Goal: Transaction & Acquisition: Obtain resource

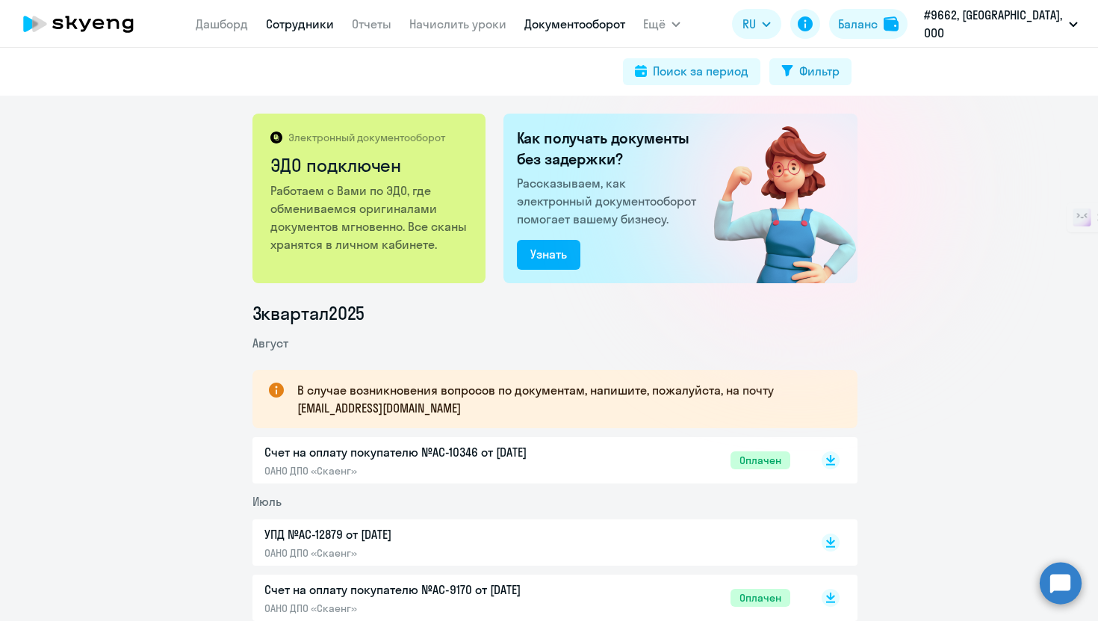
click at [317, 22] on link "Сотрудники" at bounding box center [300, 23] width 68 height 15
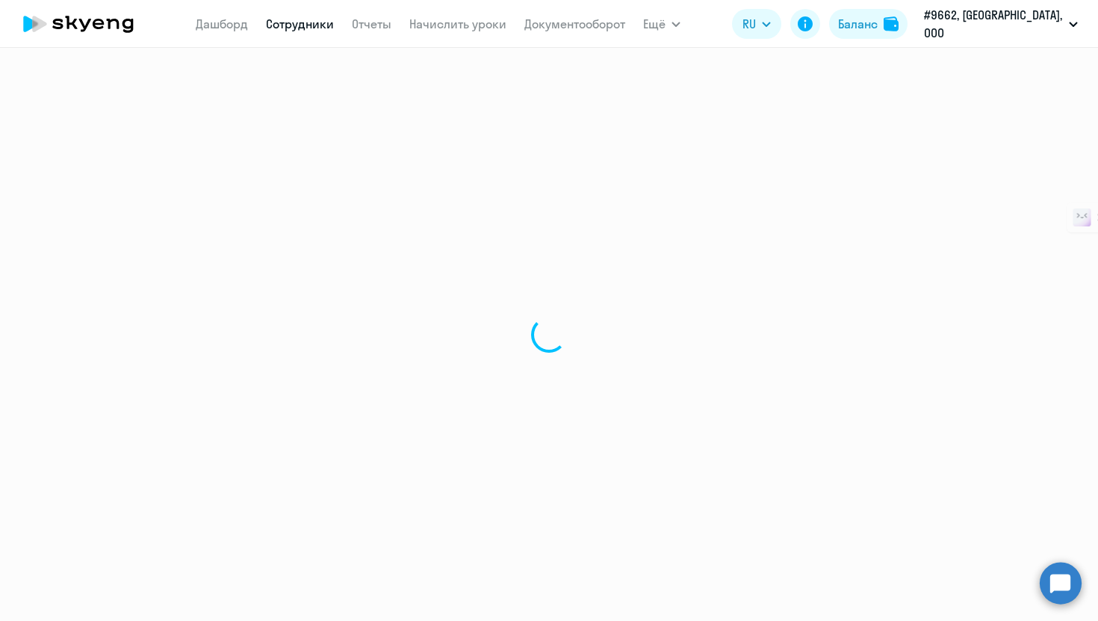
select select "30"
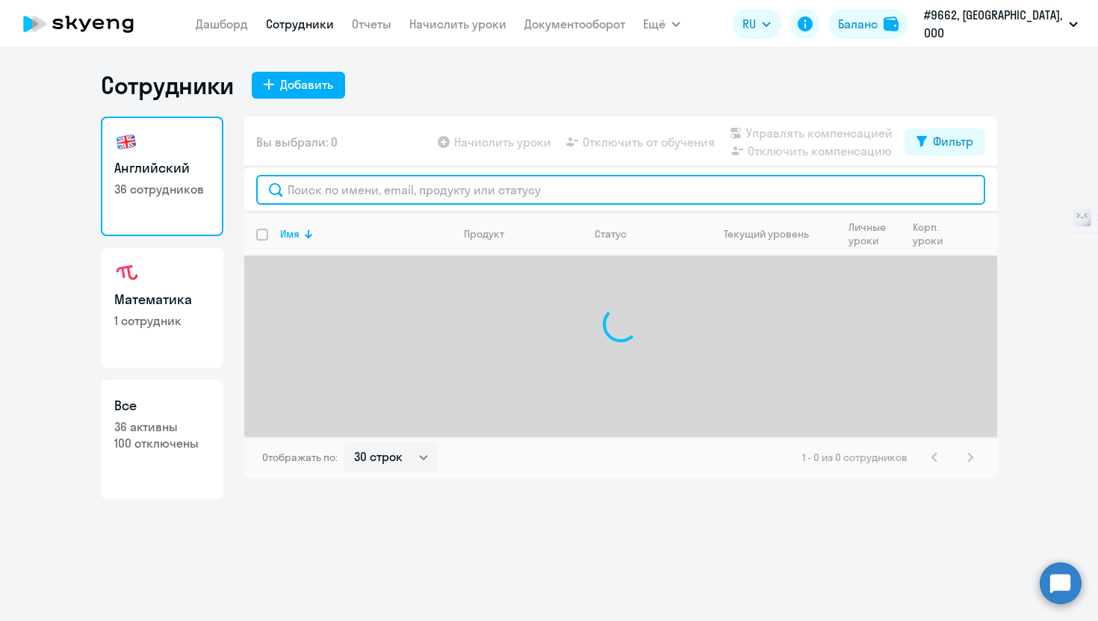
click at [346, 190] on input "text" at bounding box center [620, 190] width 729 height 30
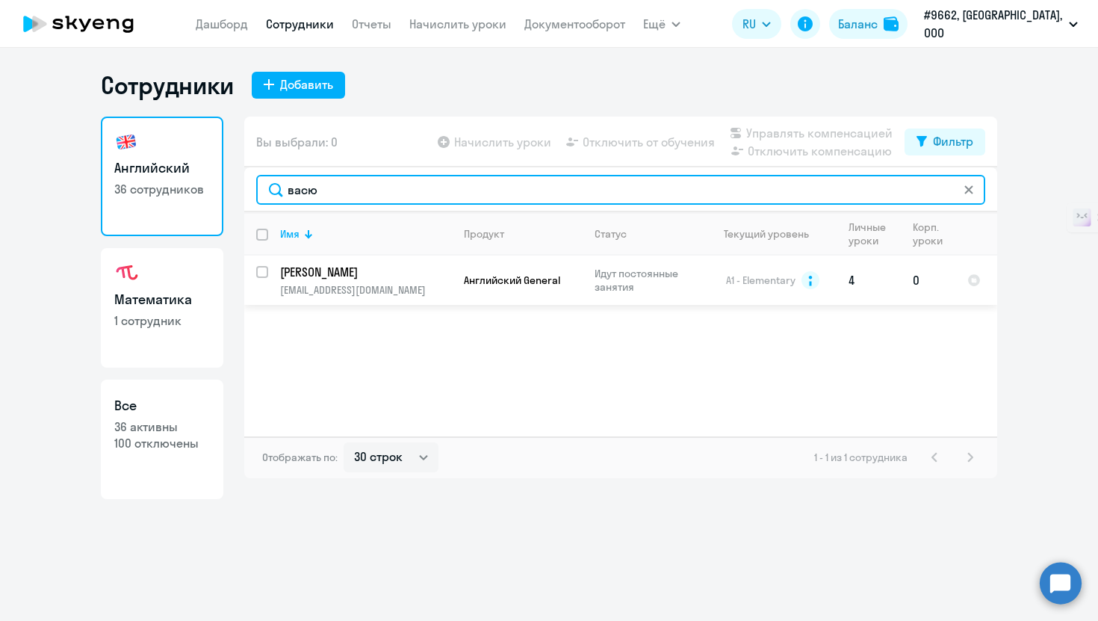
type input "васю"
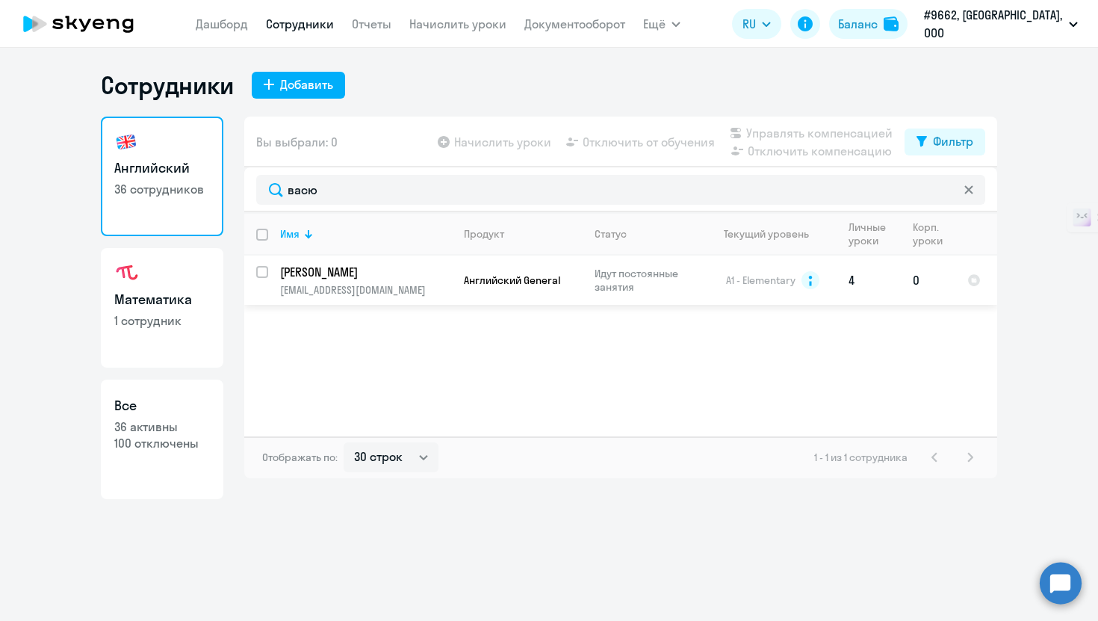
click at [267, 273] on input "select row 1829324" at bounding box center [271, 281] width 30 height 30
checkbox input "true"
click at [543, 287] on td "Английский General" at bounding box center [517, 279] width 131 height 49
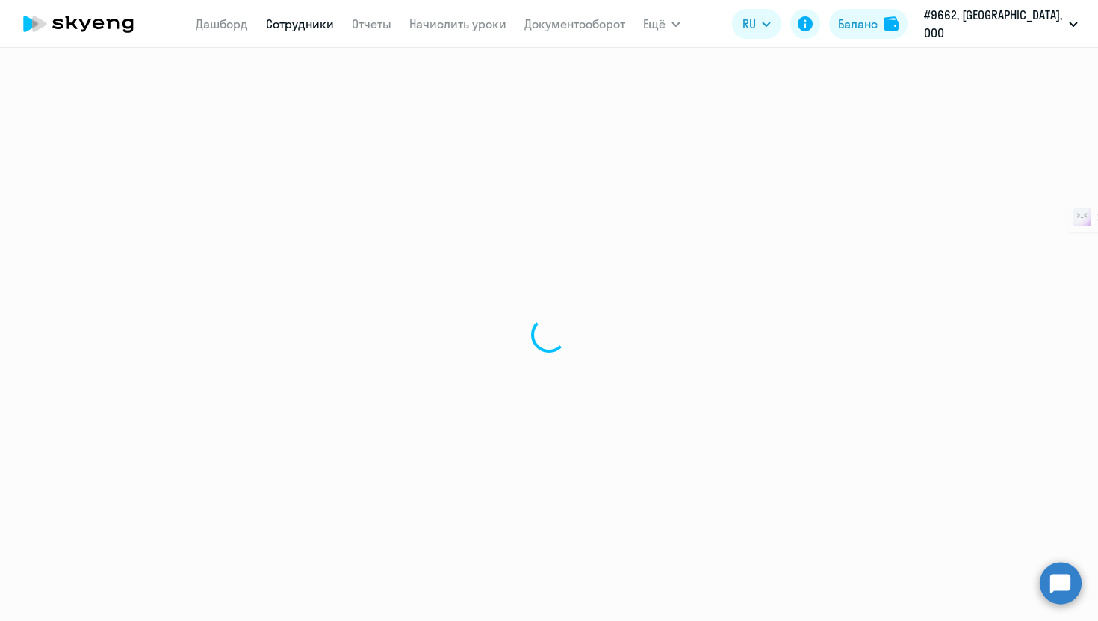
select select "english"
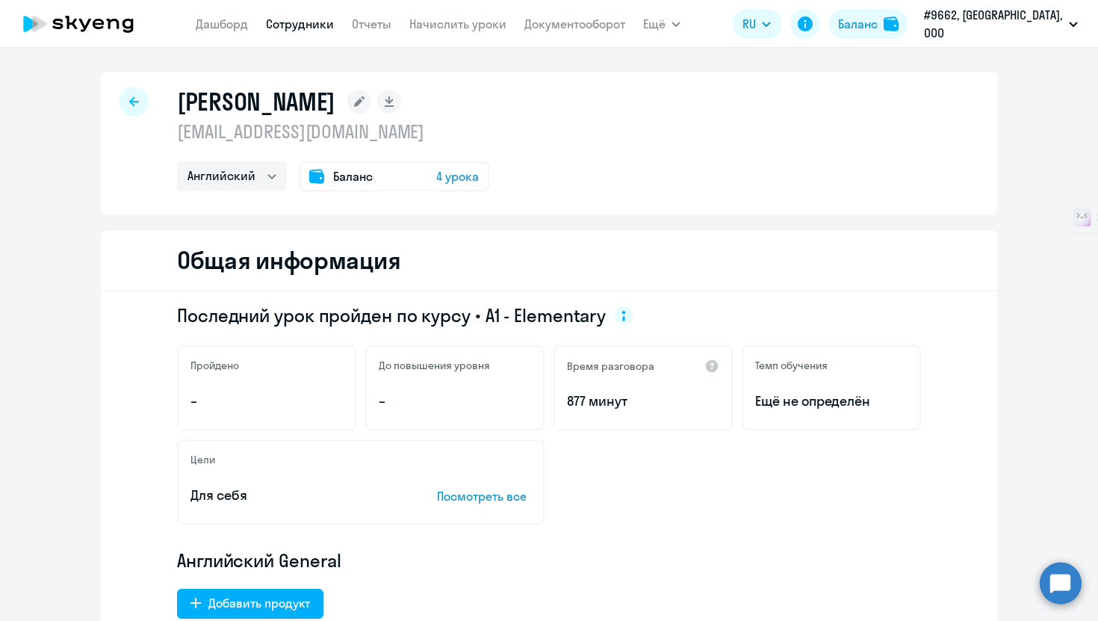
select select "30"
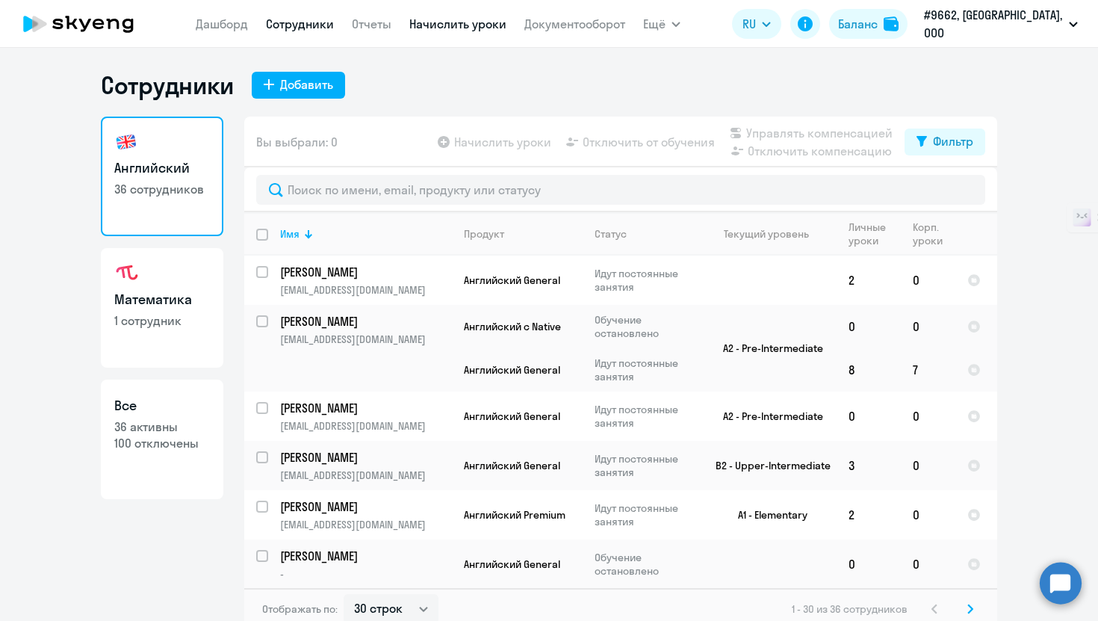
click at [474, 29] on link "Начислить уроки" at bounding box center [457, 23] width 97 height 15
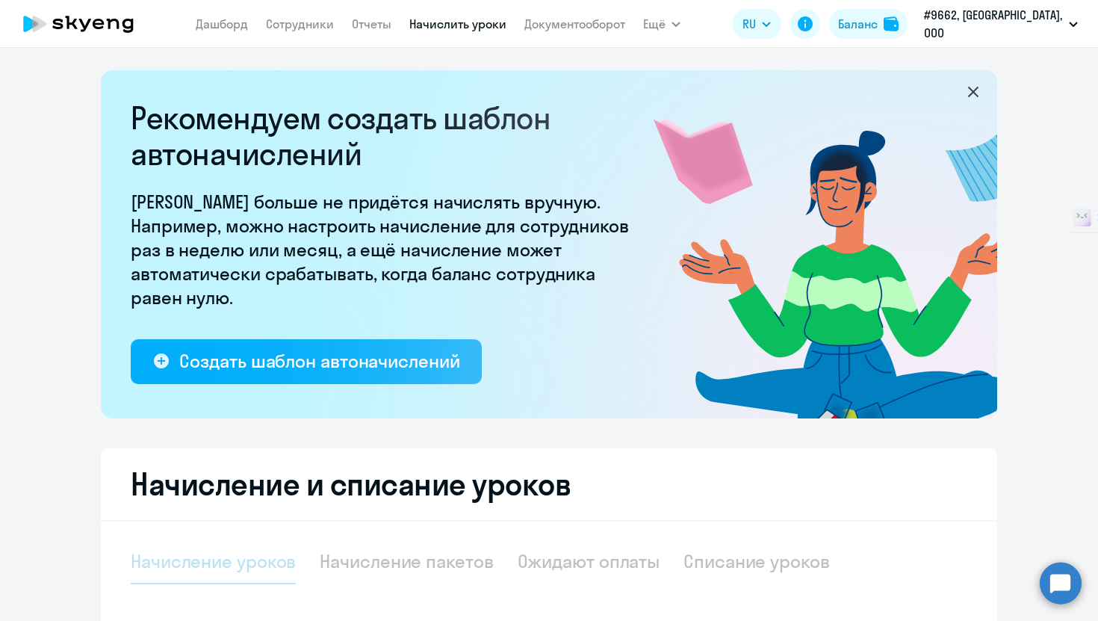
select select "10"
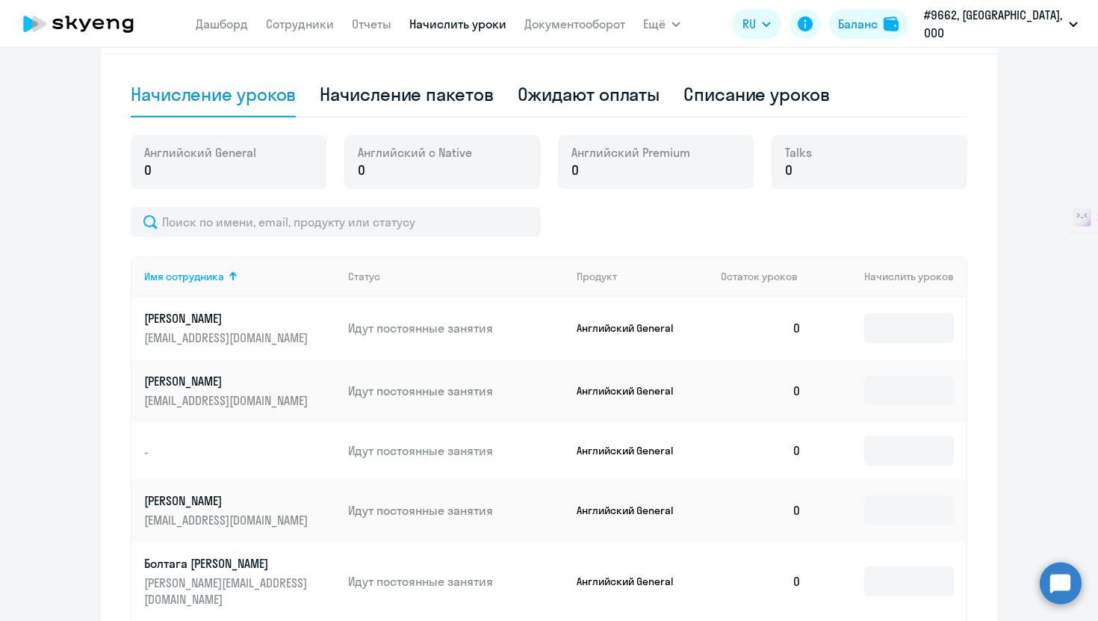
scroll to position [548, 0]
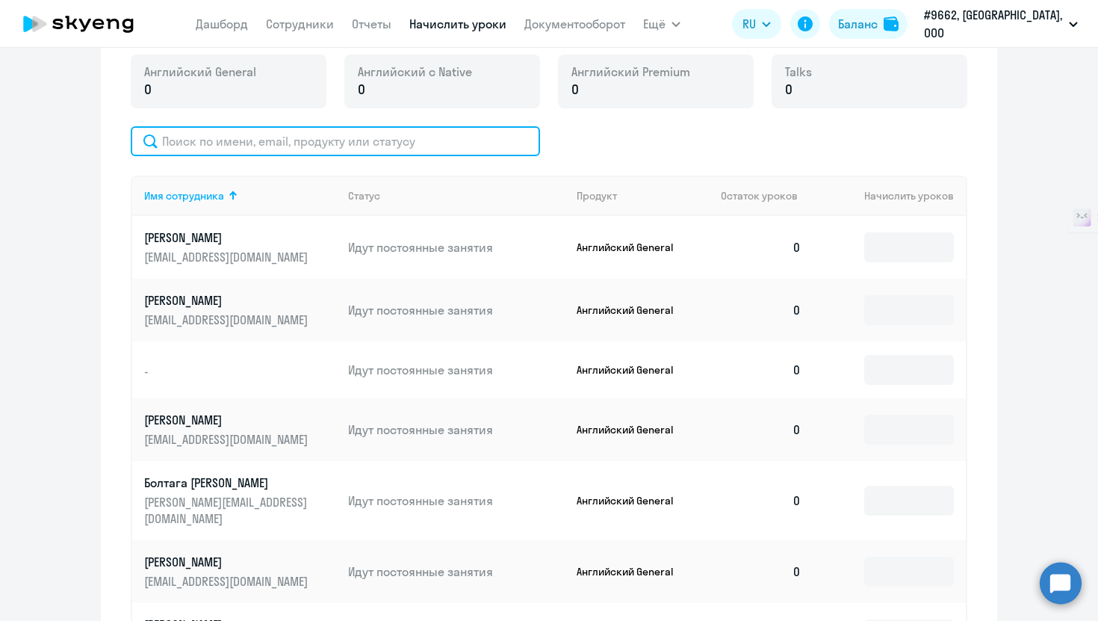
click at [355, 137] on input "text" at bounding box center [335, 141] width 409 height 30
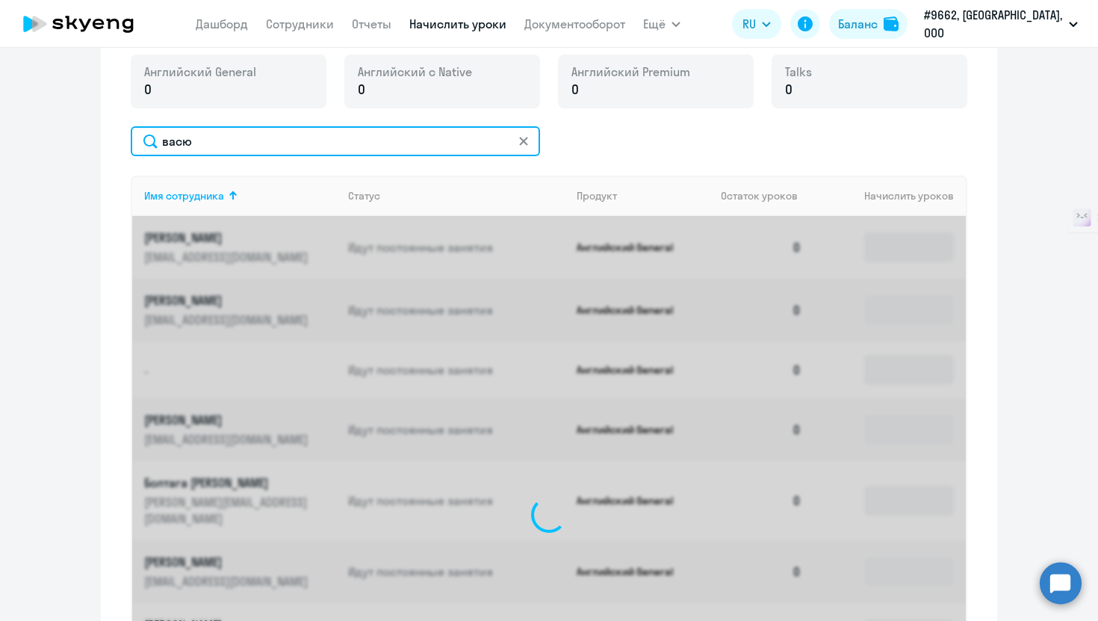
scroll to position [452, 0]
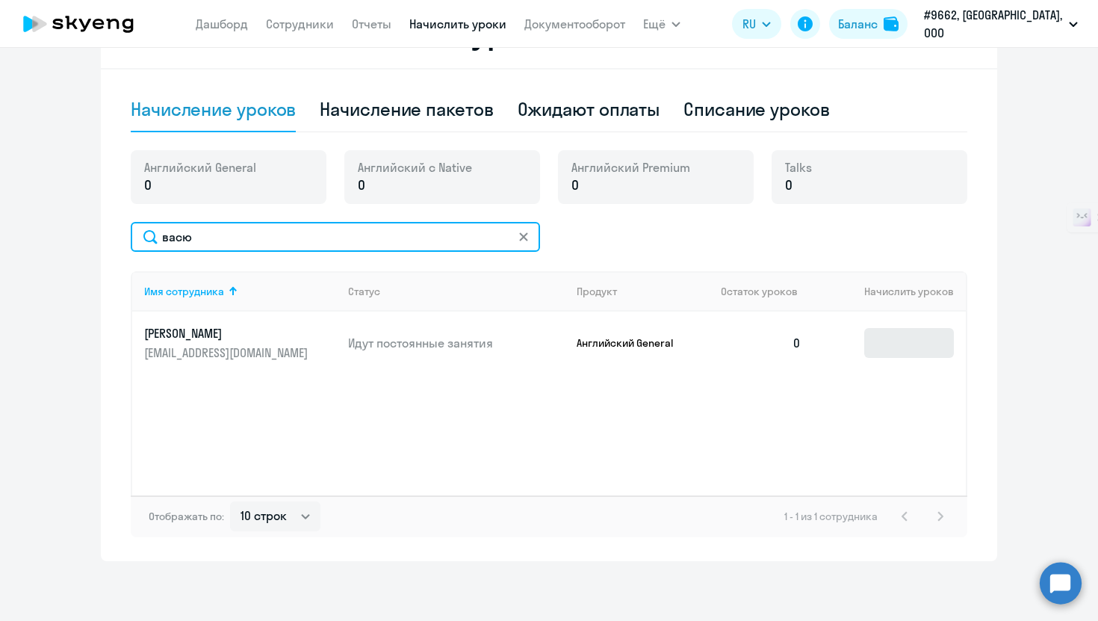
type input "васю"
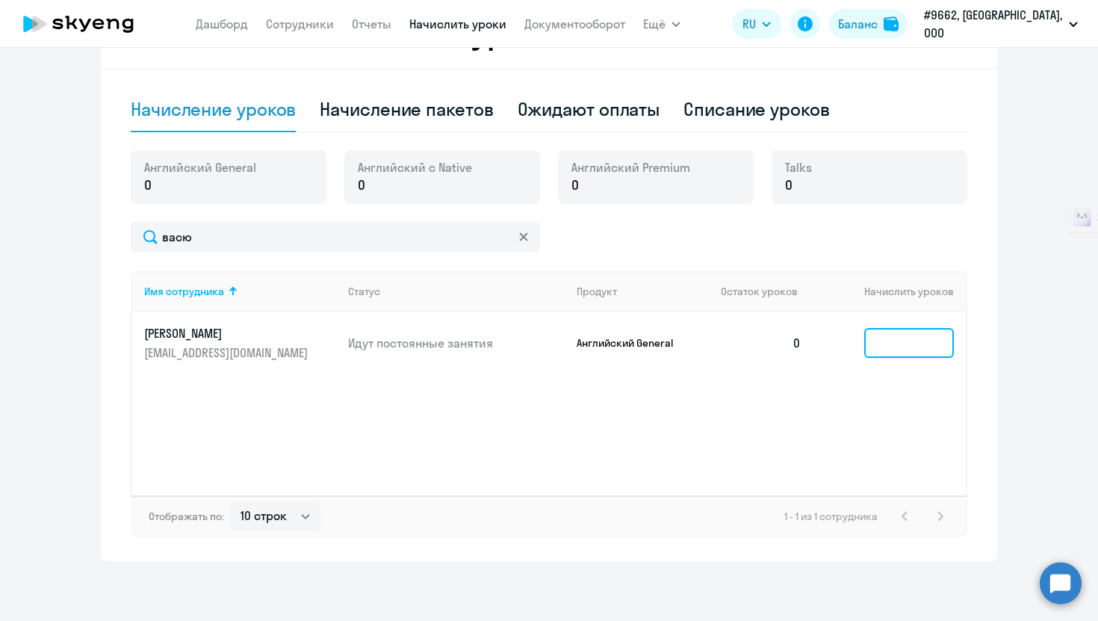
click at [898, 345] on input at bounding box center [909, 343] width 90 height 30
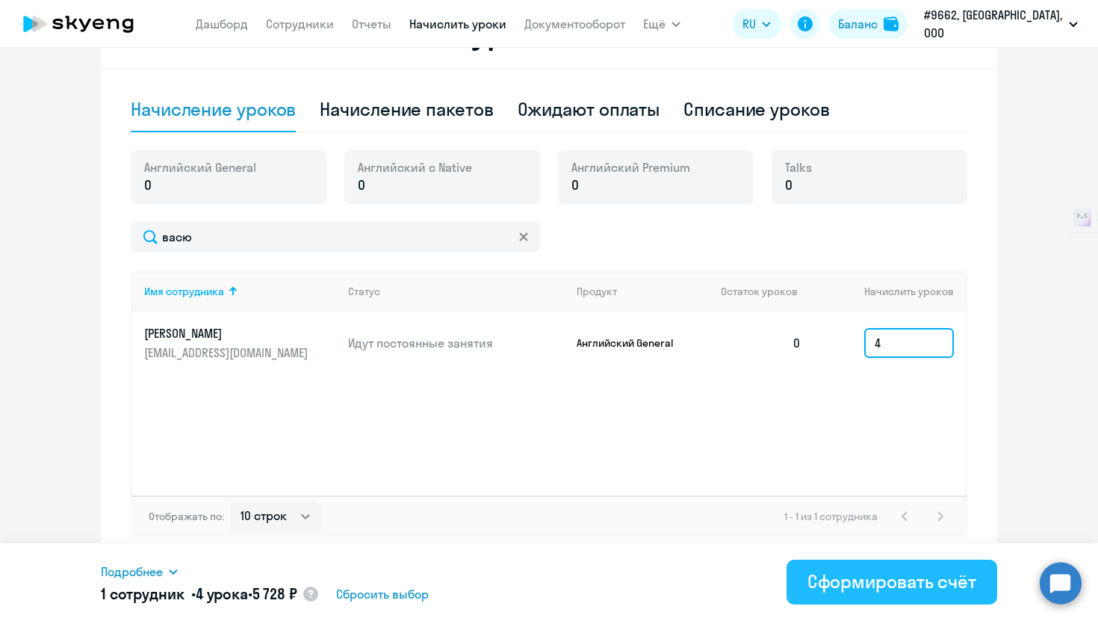
type input "4"
click at [883, 563] on button "Сформировать счёт" at bounding box center [892, 581] width 211 height 45
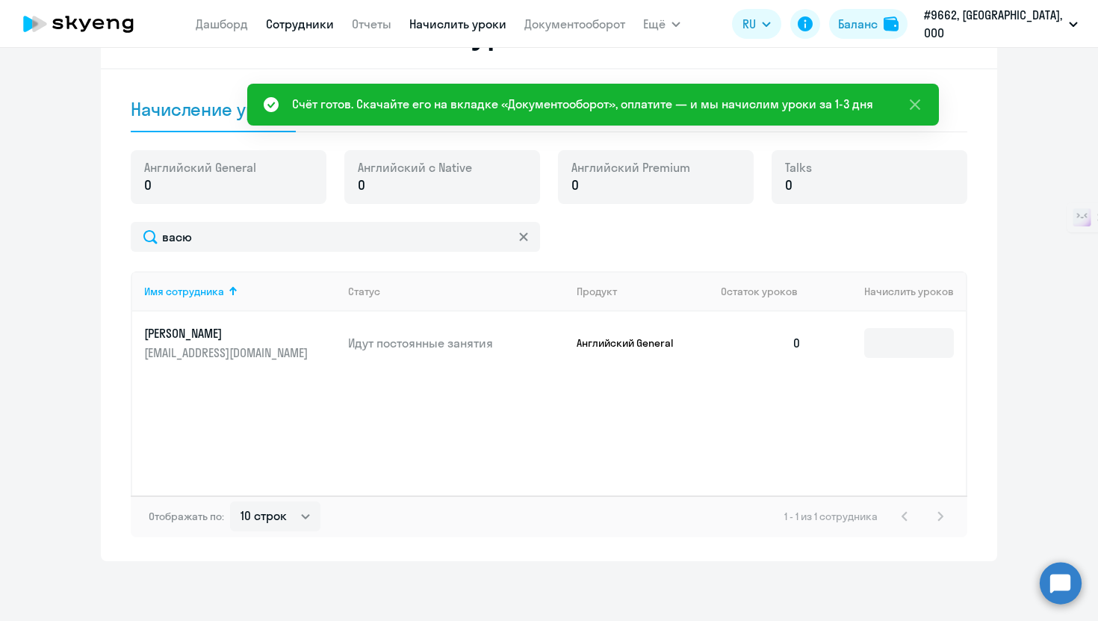
click at [296, 26] on link "Сотрудники" at bounding box center [300, 23] width 68 height 15
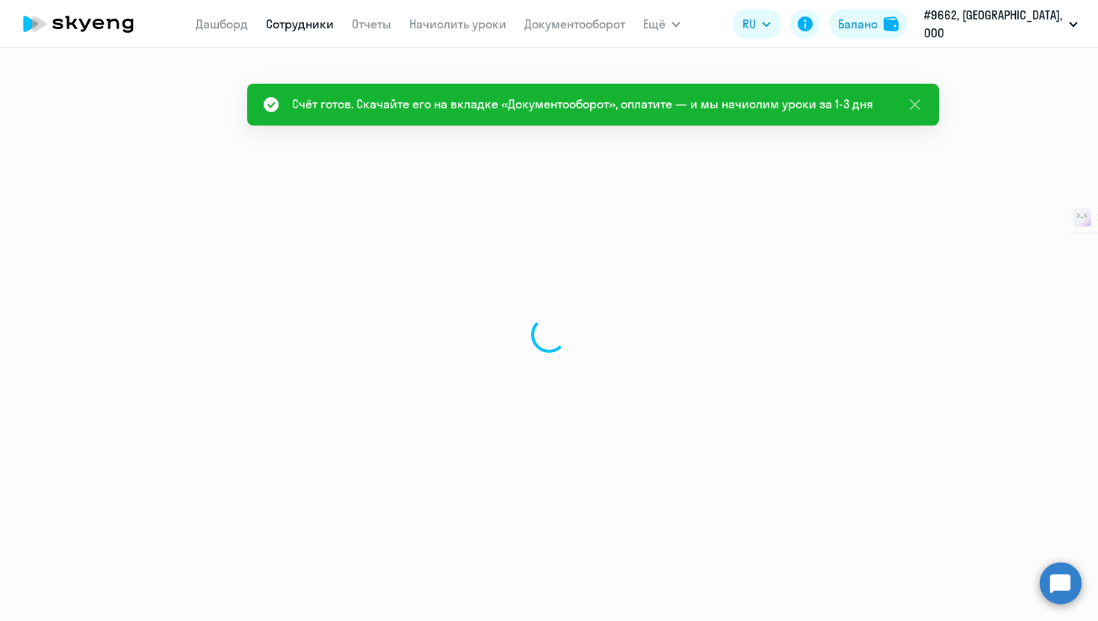
select select "30"
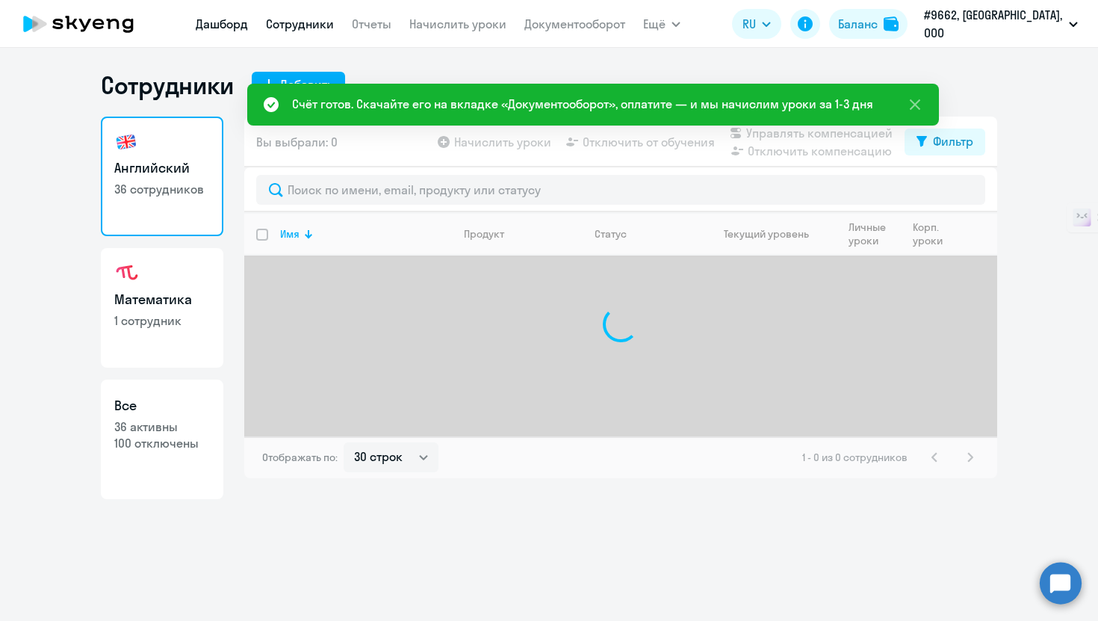
click at [234, 21] on link "Дашборд" at bounding box center [222, 23] width 52 height 15
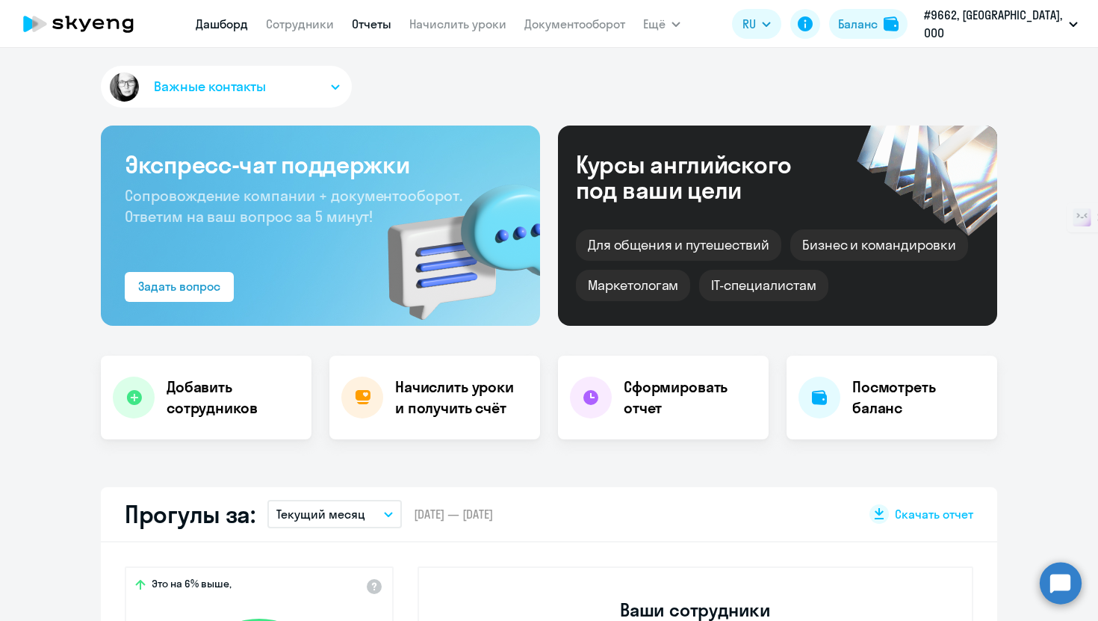
select select "30"
click at [408, 27] on nav "[PERSON_NAME] Отчеты Начислить уроки Документооборот" at bounding box center [411, 24] width 430 height 30
click at [391, 25] on link "Отчеты" at bounding box center [372, 23] width 40 height 15
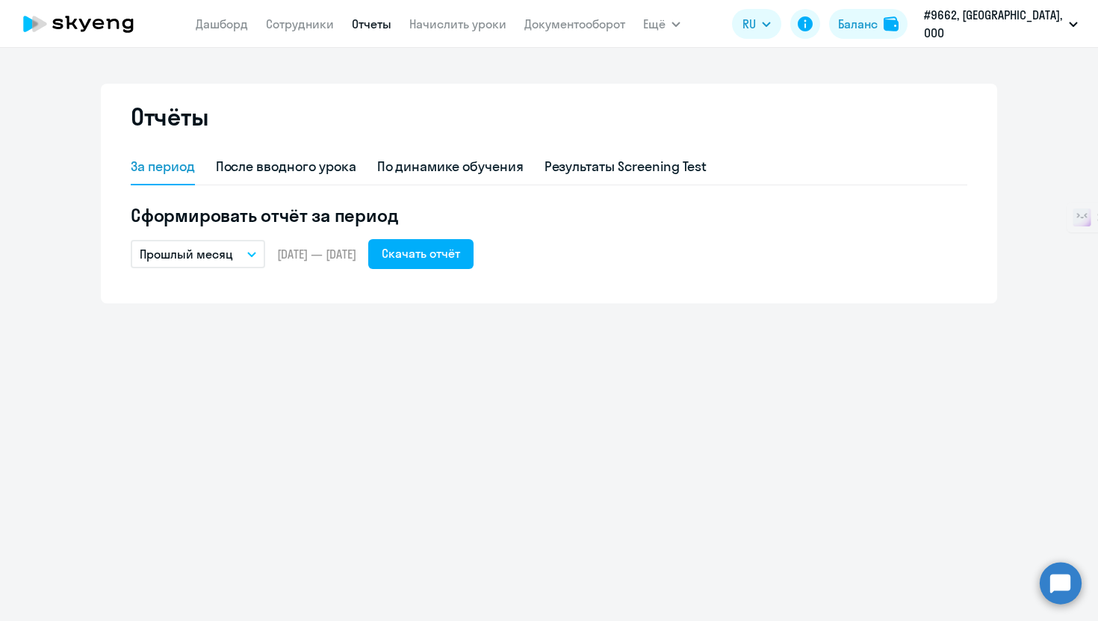
click at [242, 34] on nav "[PERSON_NAME] Отчеты Начислить уроки Документооборот" at bounding box center [411, 24] width 430 height 30
click at [244, 29] on link "Дашборд" at bounding box center [222, 23] width 52 height 15
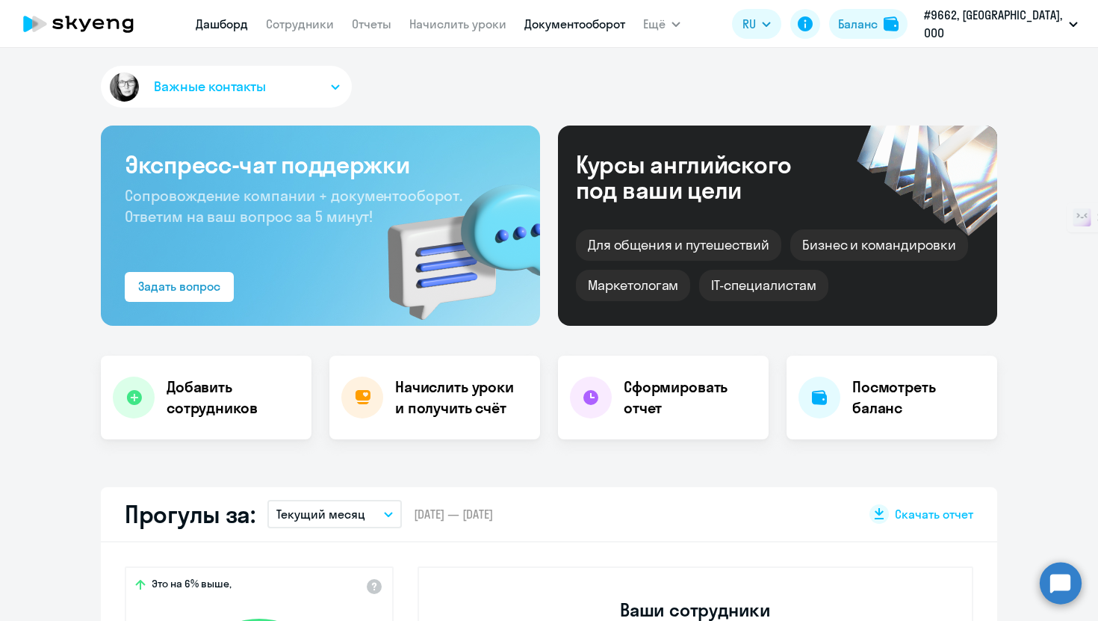
click at [571, 27] on link "Документооборот" at bounding box center [574, 23] width 101 height 15
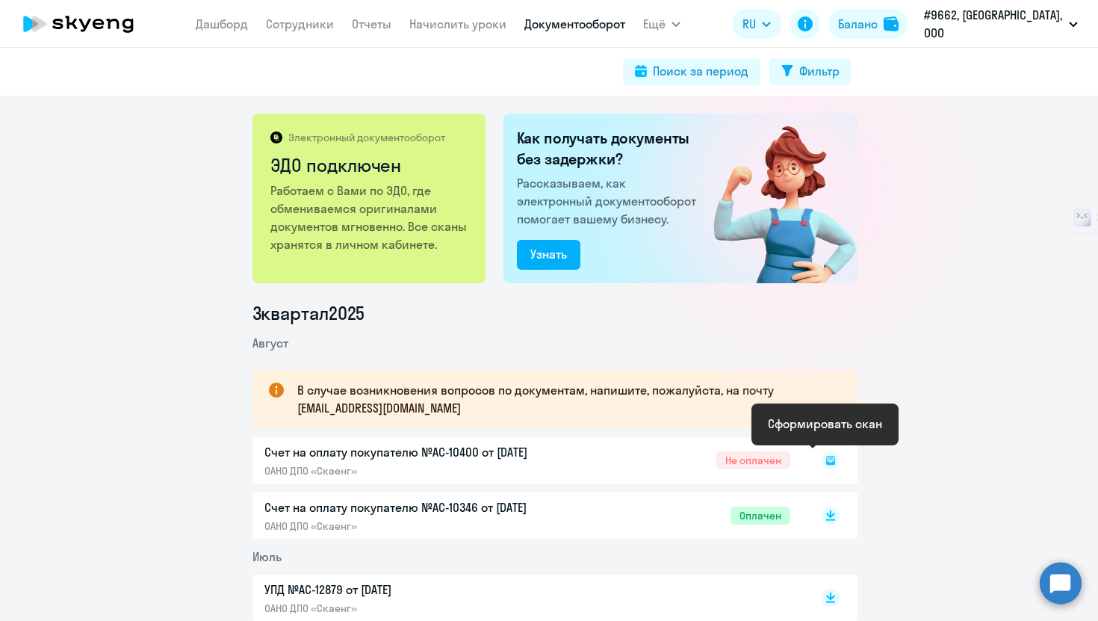
click at [825, 457] on rect at bounding box center [831, 460] width 18 height 18
click at [826, 464] on icon at bounding box center [830, 464] width 9 height 1
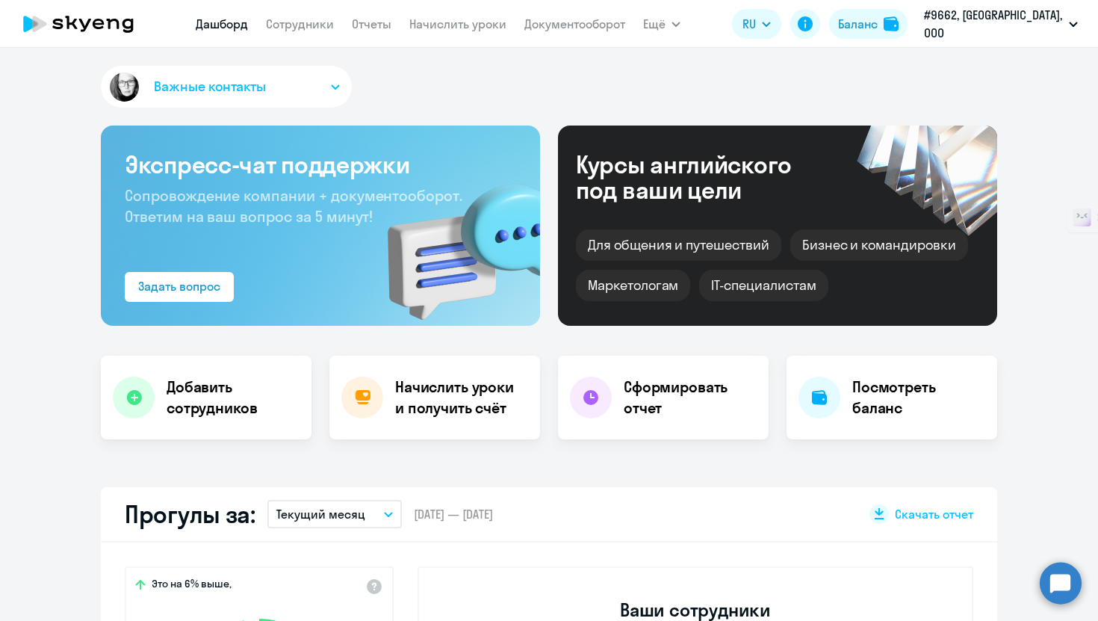
select select "30"
